Goal: Task Accomplishment & Management: Use online tool/utility

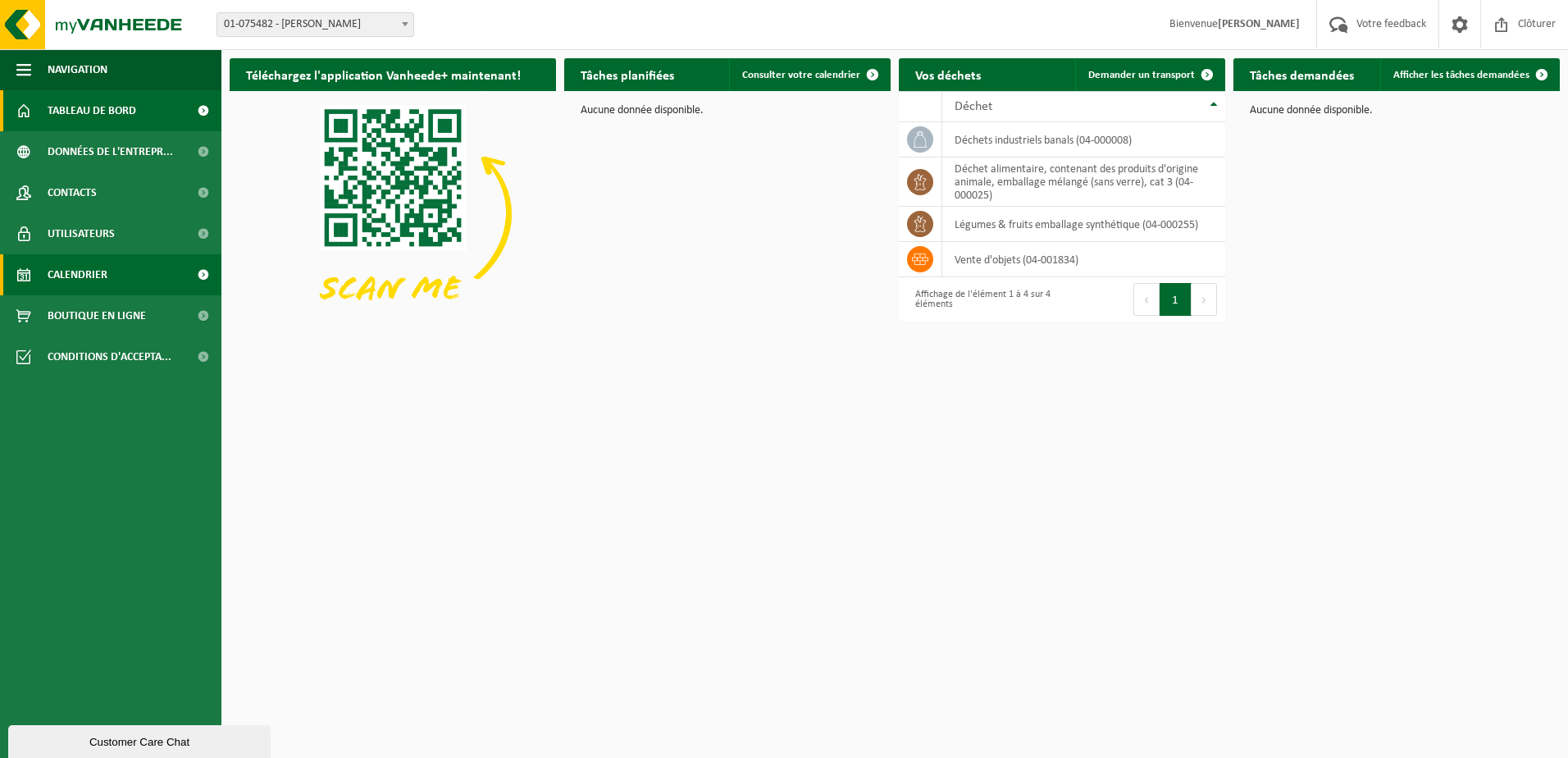
click at [81, 287] on span "Calendrier" at bounding box center [78, 275] width 60 height 41
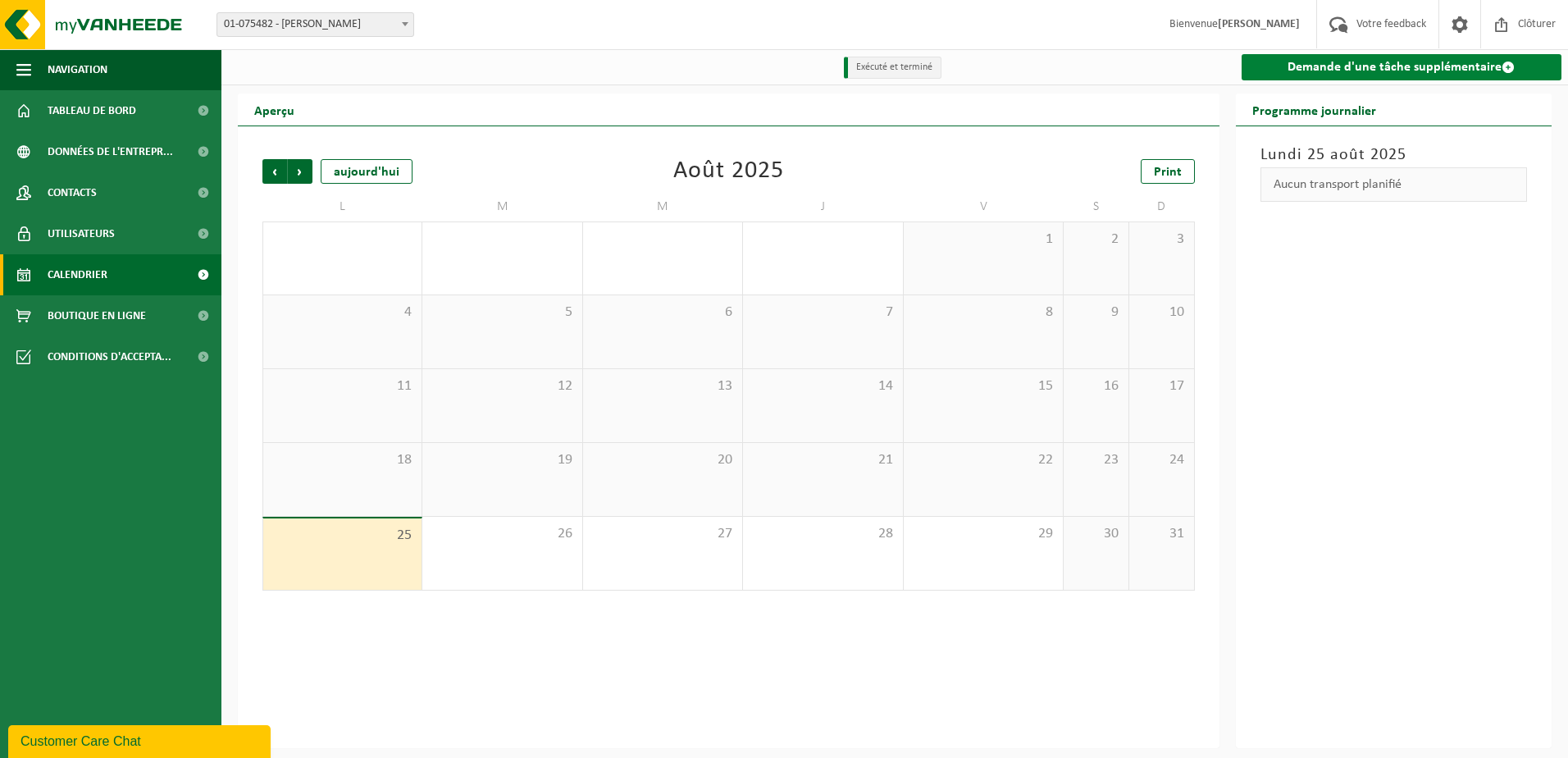
click at [1410, 72] on link "Demande d'une tâche supplémentaire" at bounding box center [1401, 68] width 321 height 26
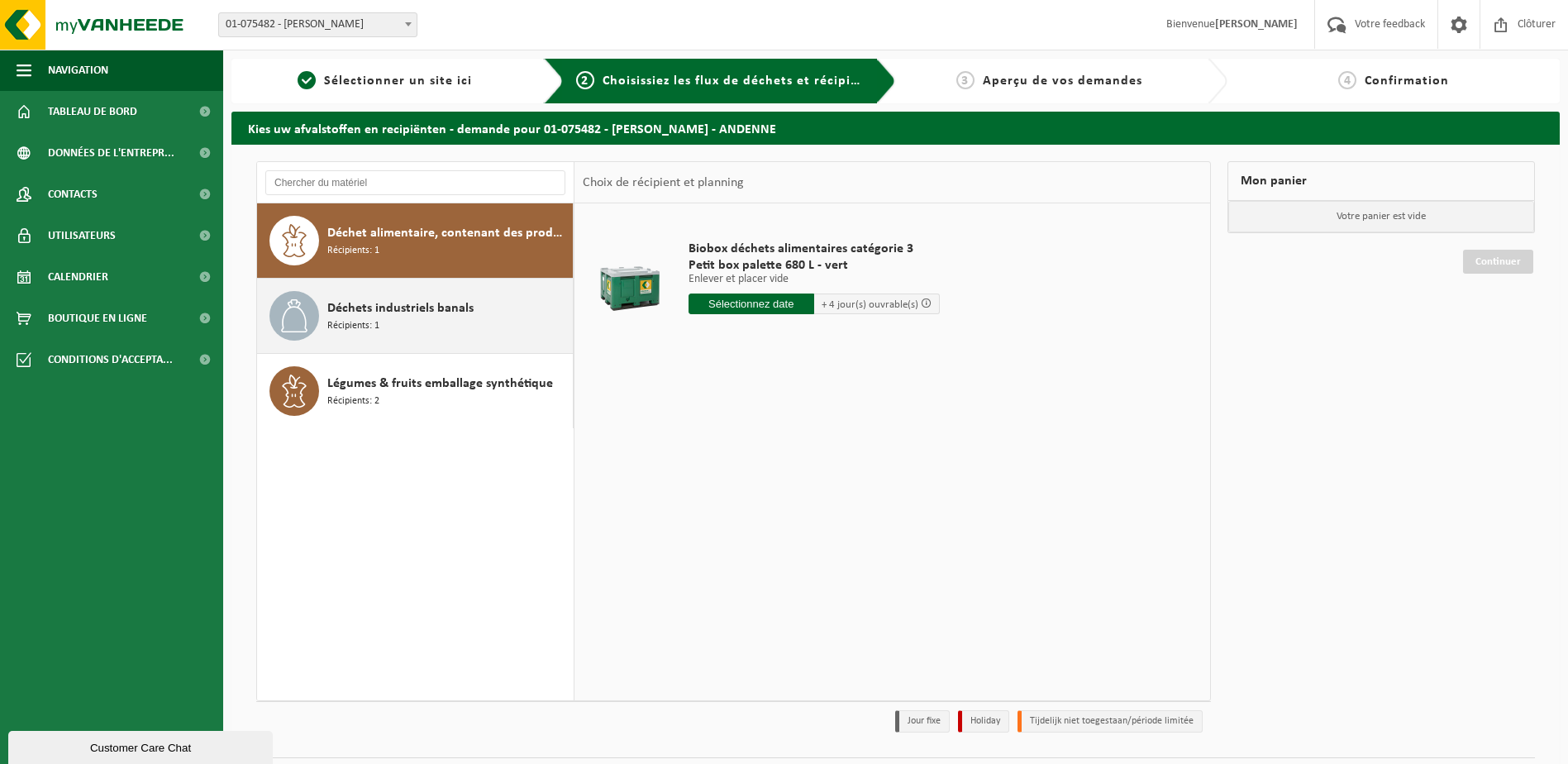
click at [411, 315] on span "Déchets industriels banals" at bounding box center [400, 308] width 146 height 20
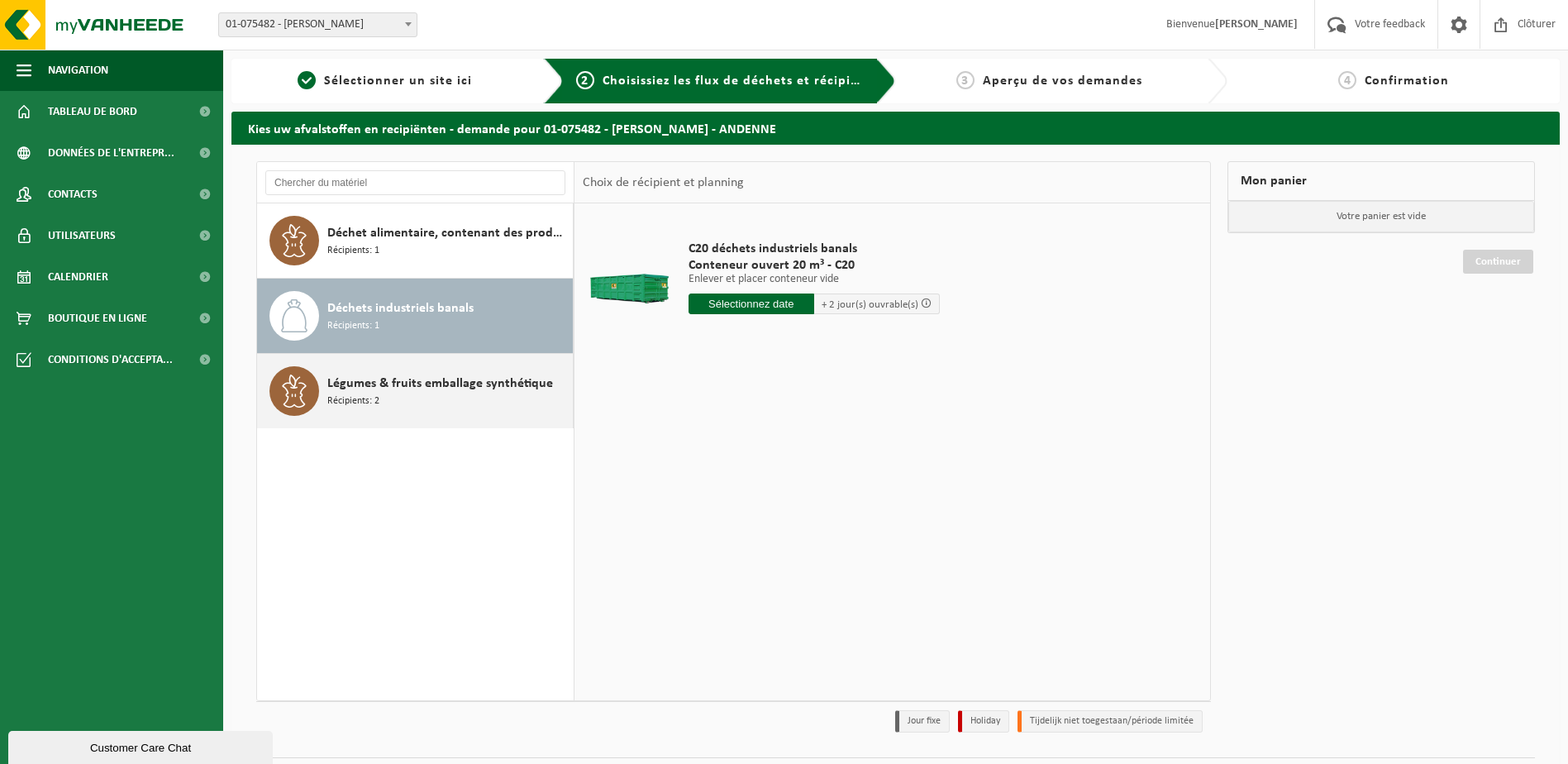
click at [380, 399] on div "Légumes & fruits emballage synthétique Récipients: 2" at bounding box center [448, 391] width 241 height 49
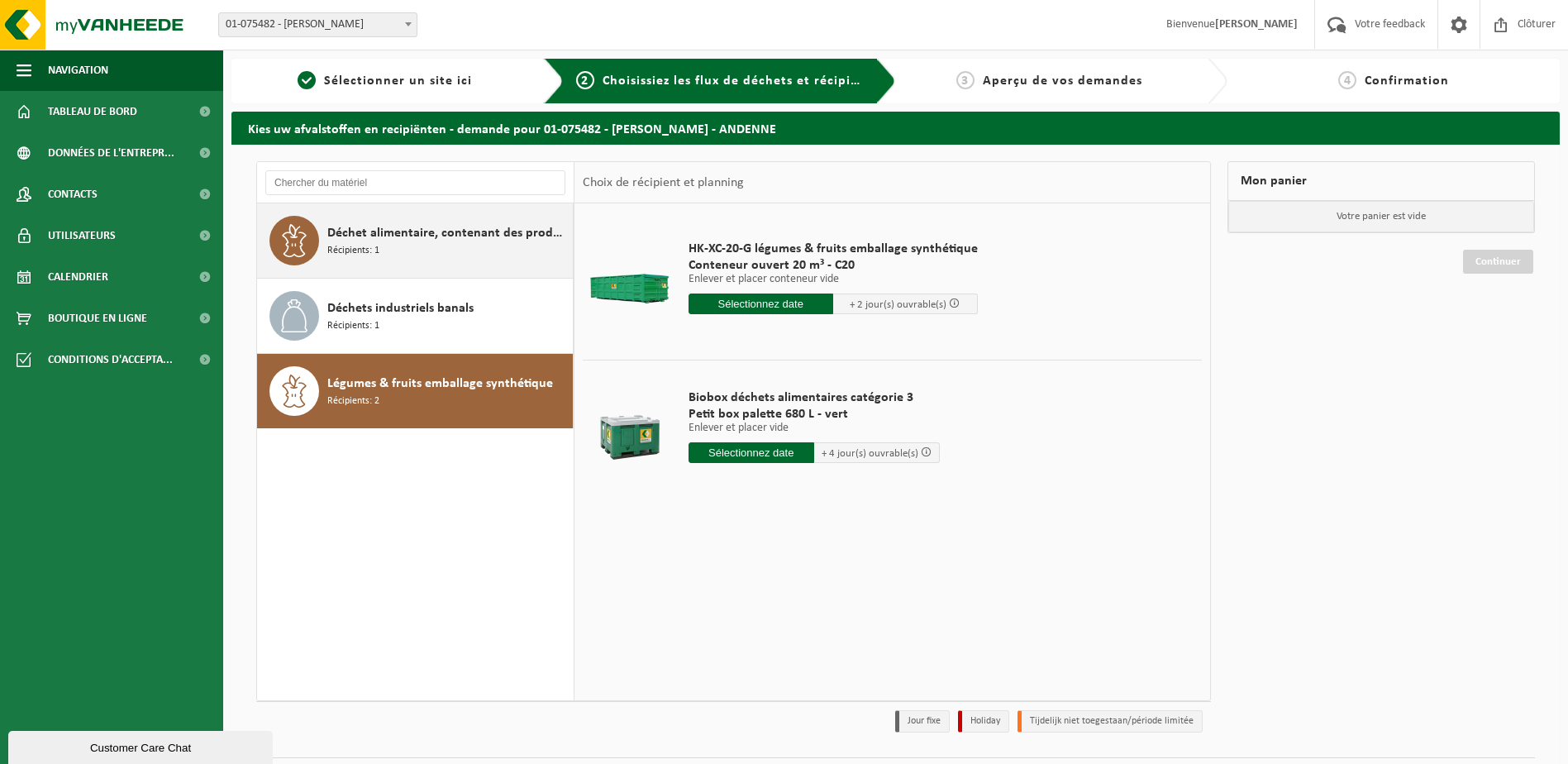
click at [397, 254] on div "Déchet alimentaire, contenant des produits d'origine animale, emballage mélangé…" at bounding box center [448, 240] width 241 height 49
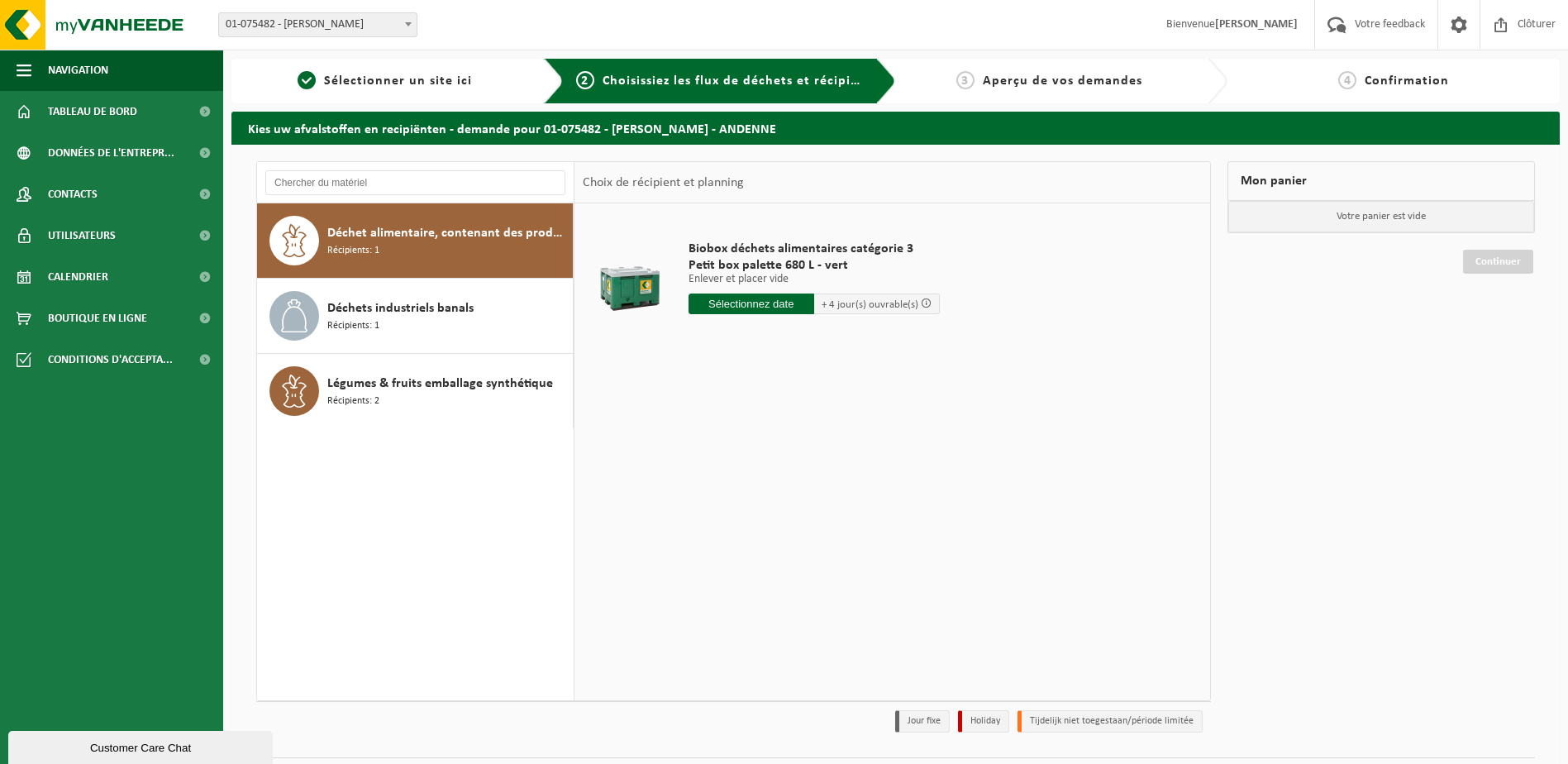
click at [751, 302] on input "text" at bounding box center [751, 304] width 125 height 21
click at [705, 506] on div "28 29 30 31 1 2 3 4 5 6 7 8 9 10 11 12 13 14 15 16 17 18 19 20 21 22 23 24 25 2…" at bounding box center [791, 450] width 203 height 132
click at [730, 503] on div "26" at bounding box center [732, 504] width 29 height 27
type input "à partir de 2025-08-26"
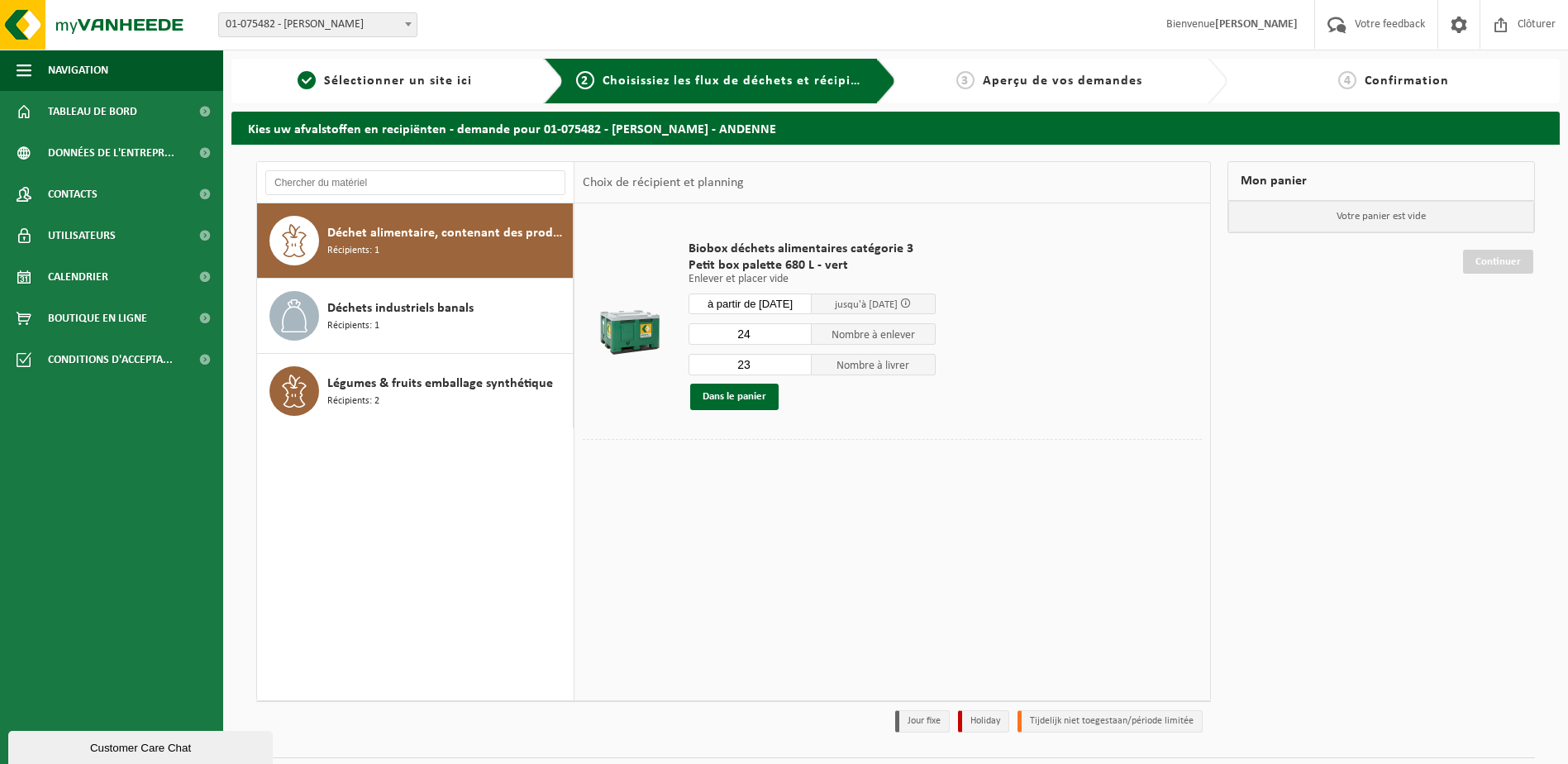
click at [801, 330] on input "24" at bounding box center [750, 334] width 124 height 22
click at [801, 330] on input "25" at bounding box center [750, 334] width 124 height 22
click at [801, 330] on input "26" at bounding box center [750, 334] width 124 height 22
click at [801, 330] on input "27" at bounding box center [750, 334] width 124 height 22
click at [801, 330] on input "28" at bounding box center [750, 334] width 124 height 22
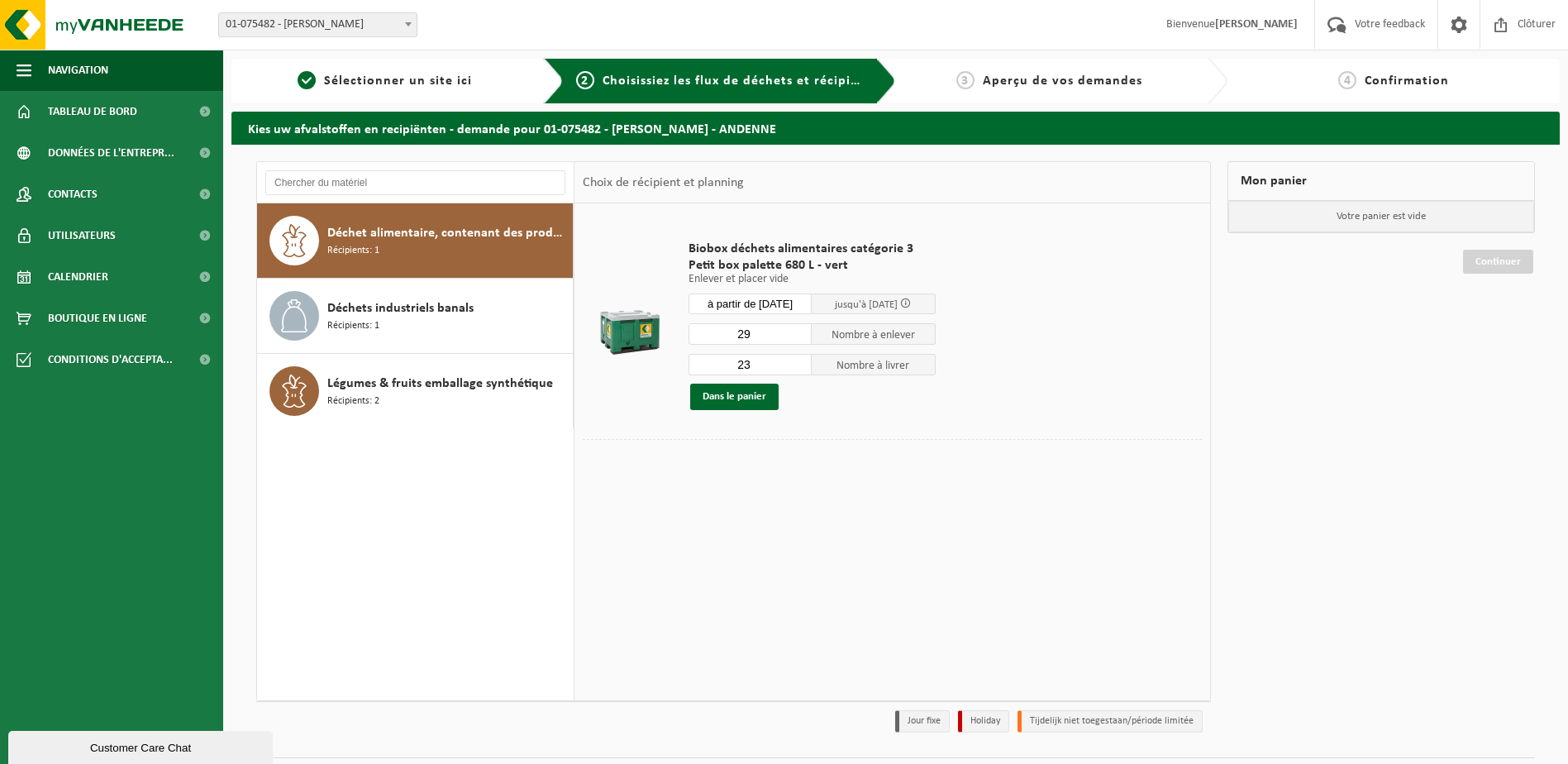
click at [801, 330] on input "29" at bounding box center [750, 334] width 124 height 22
click at [801, 330] on input "30" at bounding box center [750, 334] width 124 height 22
click at [801, 330] on input "31" at bounding box center [750, 334] width 124 height 22
click at [801, 330] on input "32" at bounding box center [750, 334] width 124 height 22
click at [801, 330] on input "33" at bounding box center [750, 334] width 124 height 22
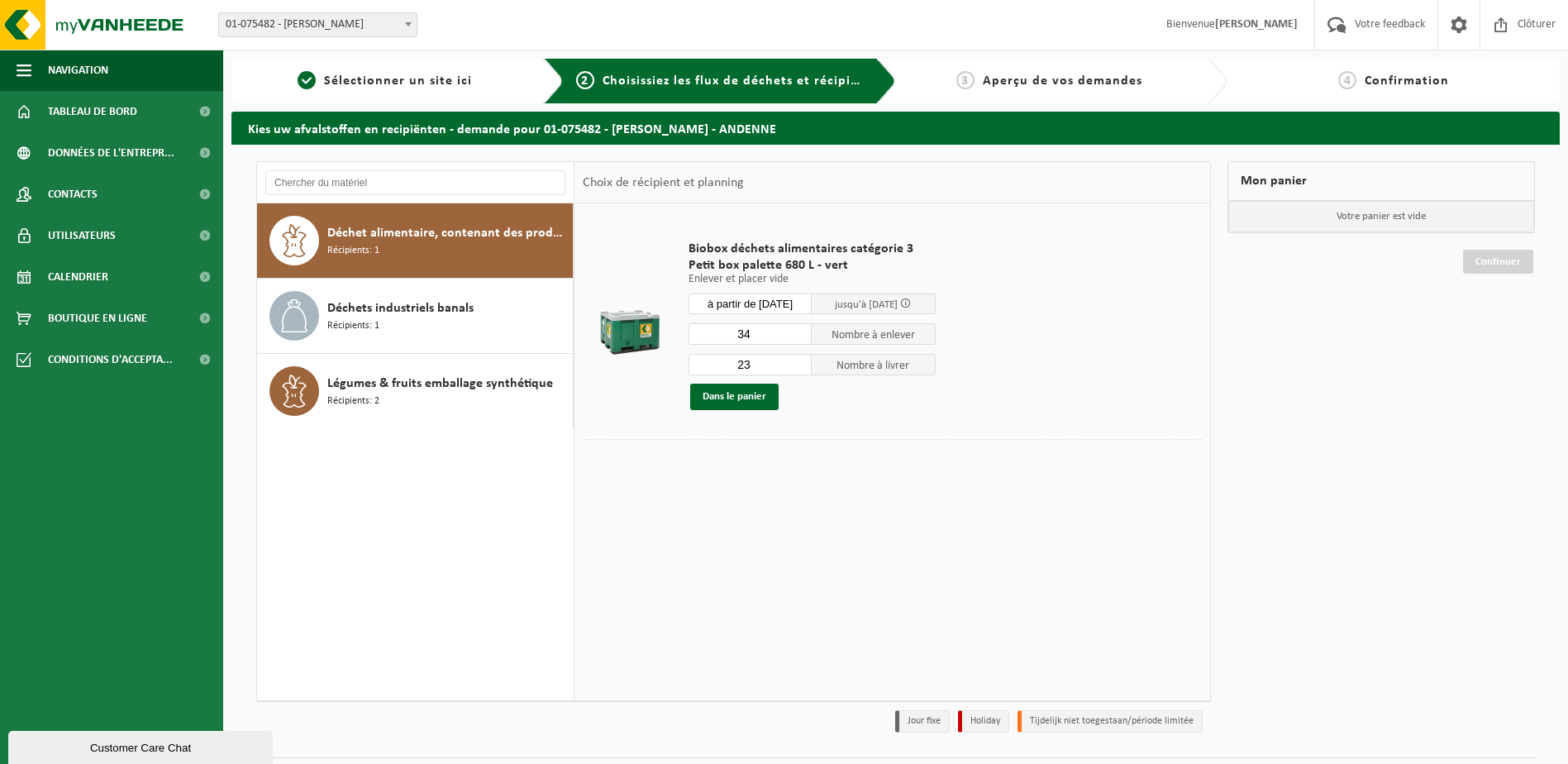
click at [801, 330] on input "34" at bounding box center [750, 334] width 124 height 22
click at [801, 330] on input "35" at bounding box center [750, 334] width 124 height 22
click at [801, 330] on input "36" at bounding box center [750, 334] width 124 height 22
click at [801, 330] on input "37" at bounding box center [750, 334] width 124 height 22
click at [801, 330] on input "38" at bounding box center [750, 334] width 124 height 22
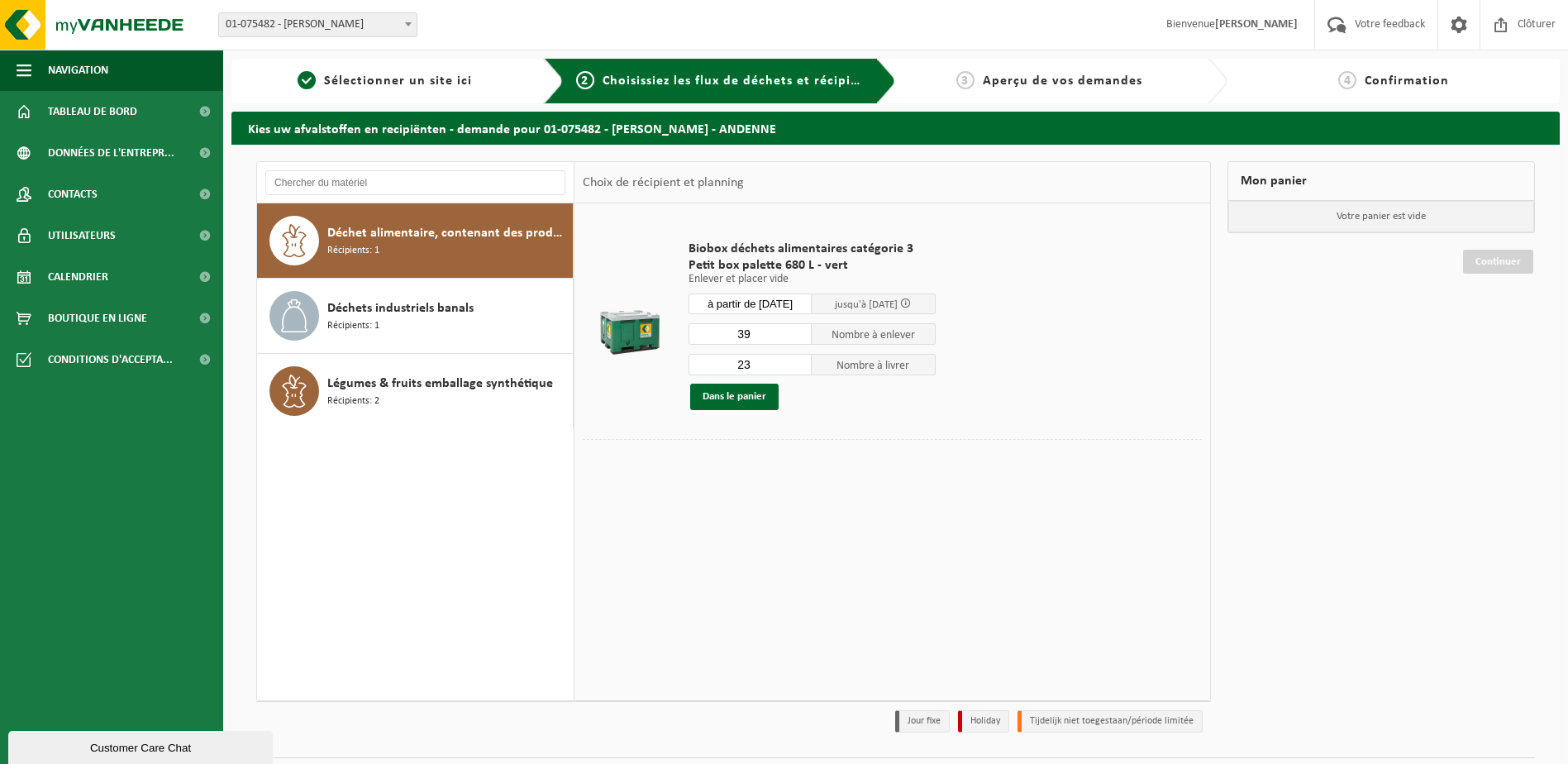
click at [801, 330] on input "39" at bounding box center [750, 334] width 124 height 22
click at [801, 330] on input "40" at bounding box center [750, 334] width 124 height 22
click at [801, 330] on input "41" at bounding box center [750, 334] width 124 height 22
type input "42"
click at [801, 330] on input "42" at bounding box center [750, 334] width 124 height 22
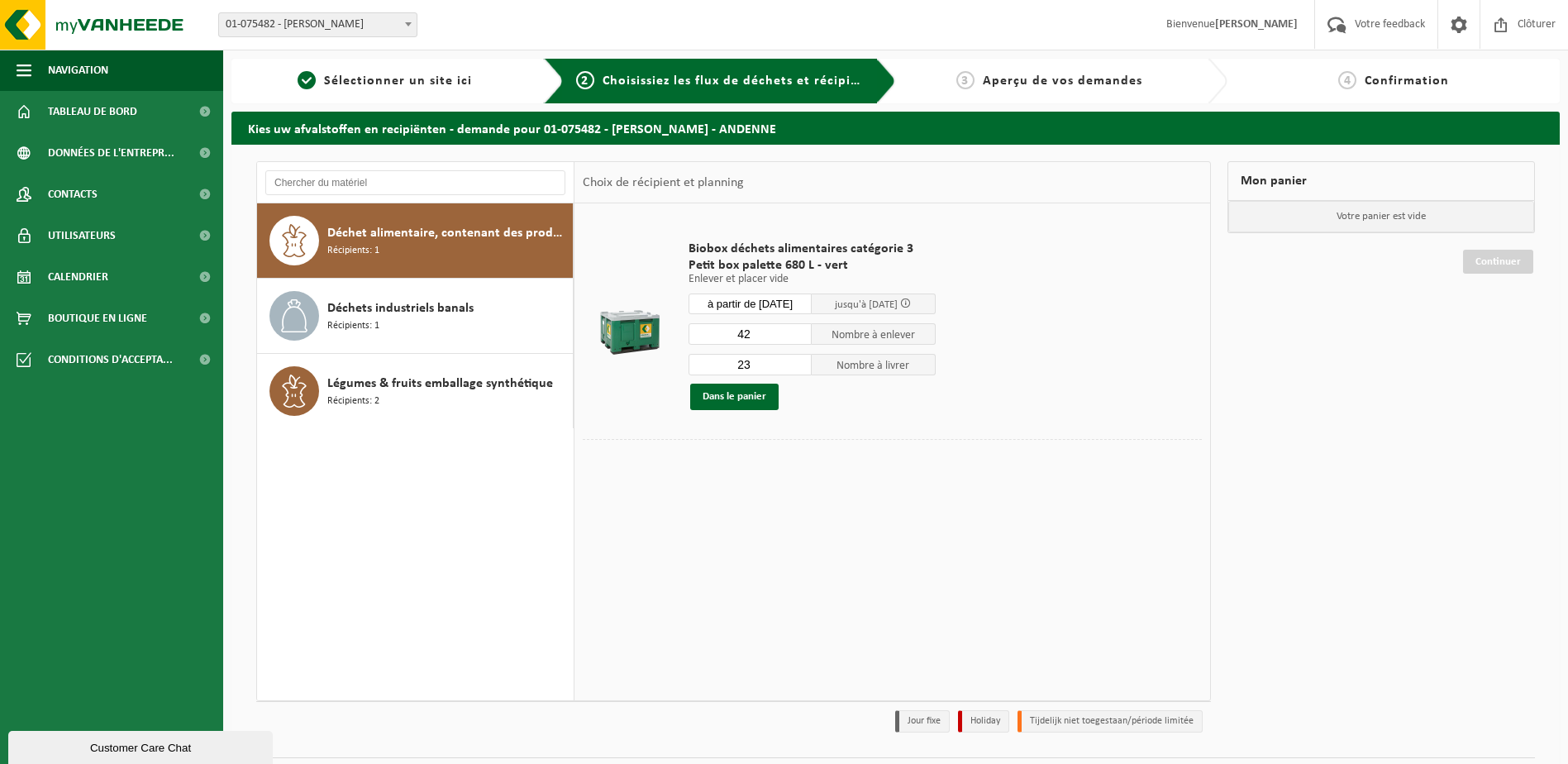
click at [768, 366] on input "23" at bounding box center [750, 364] width 124 height 22
type input "2"
type input "42"
click at [742, 401] on button "Dans le panier" at bounding box center [734, 397] width 88 height 27
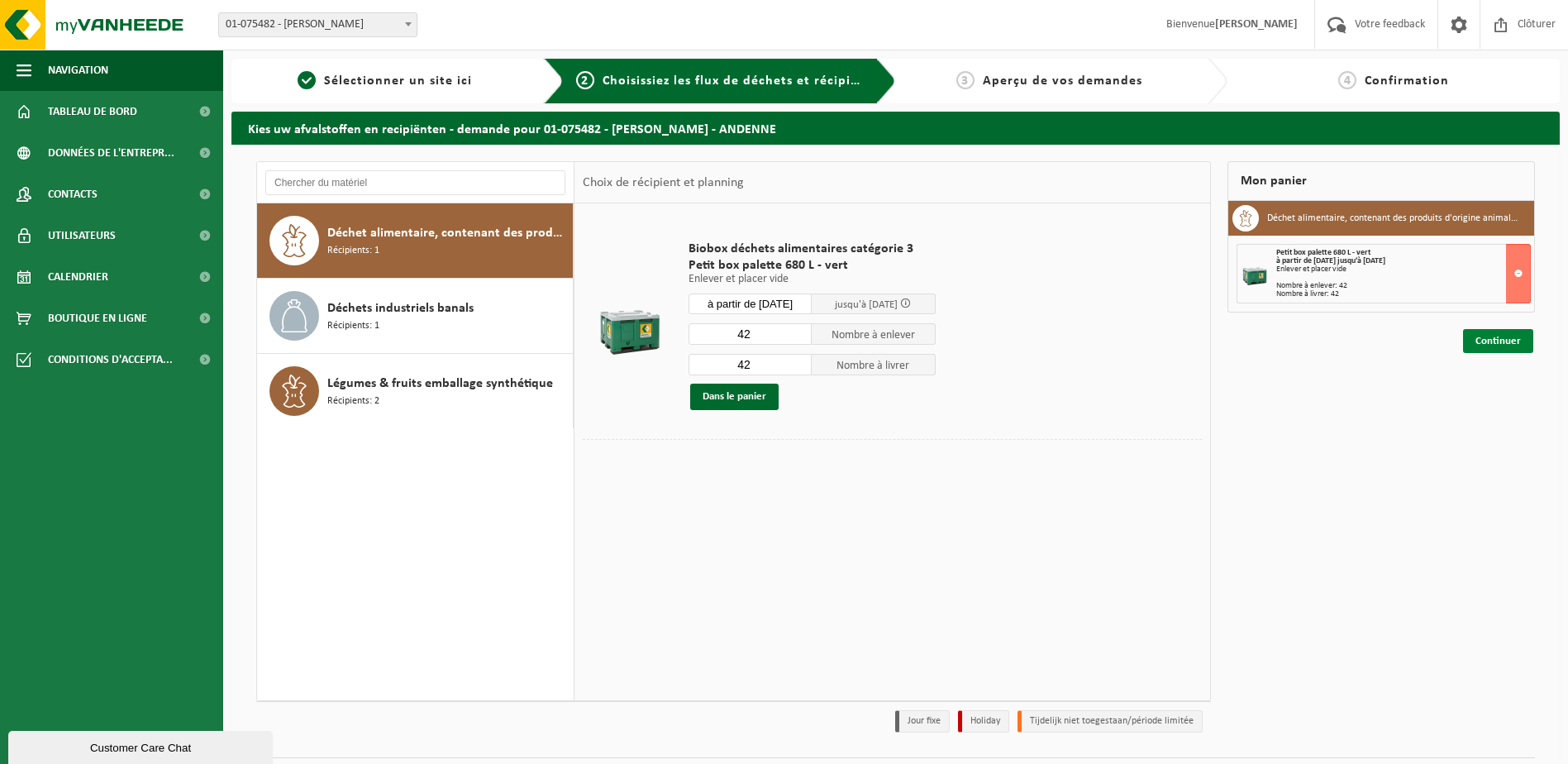
click at [1495, 345] on link "Continuer" at bounding box center [1499, 341] width 70 height 24
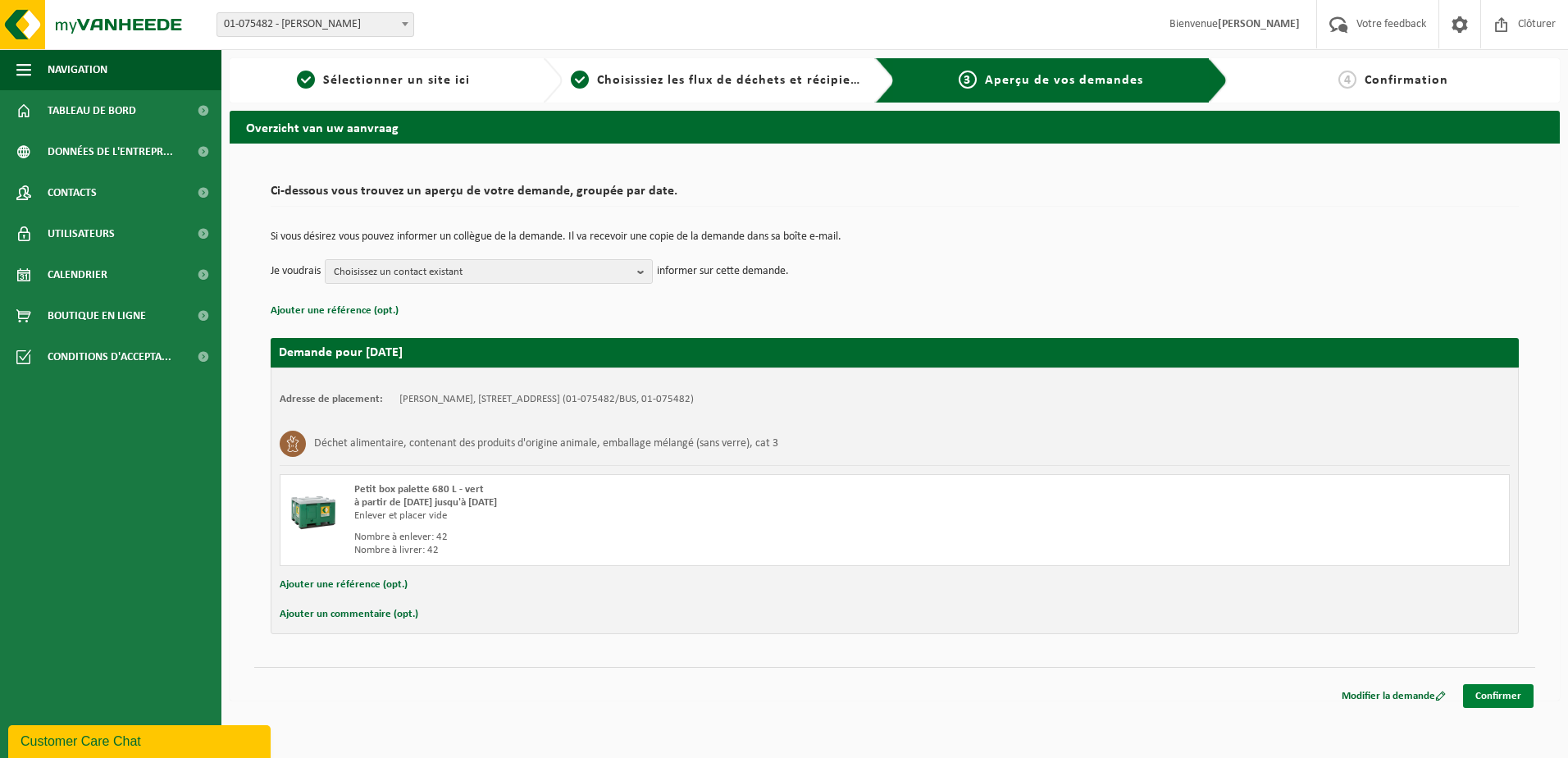
click at [1511, 702] on link "Confirmer" at bounding box center [1498, 696] width 71 height 24
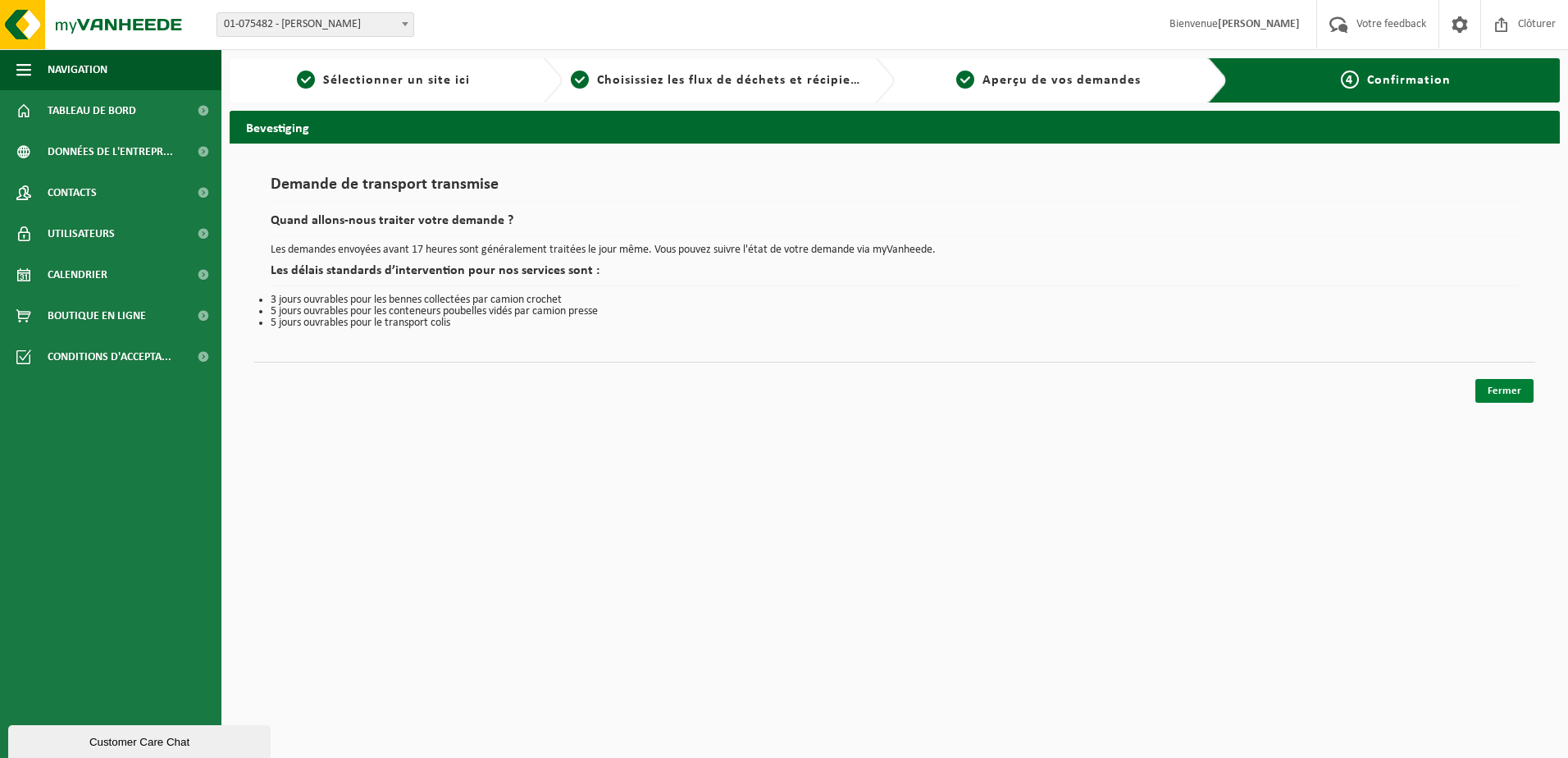
click at [1481, 385] on link "Fermer" at bounding box center [1505, 391] width 58 height 24
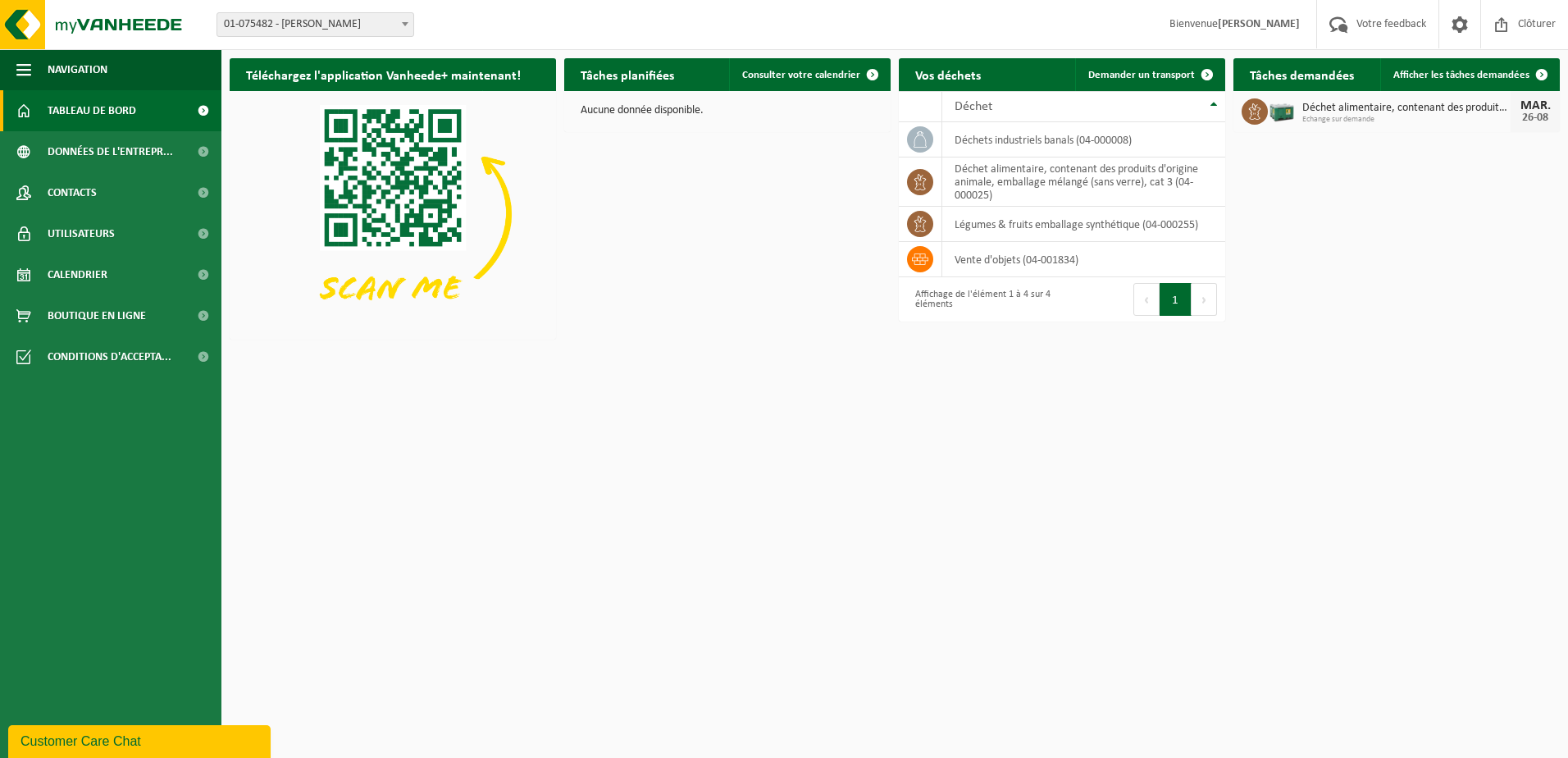
click at [1378, 119] on span "Echange sur demande" at bounding box center [1406, 120] width 208 height 9
